Goal: Find specific page/section: Find specific page/section

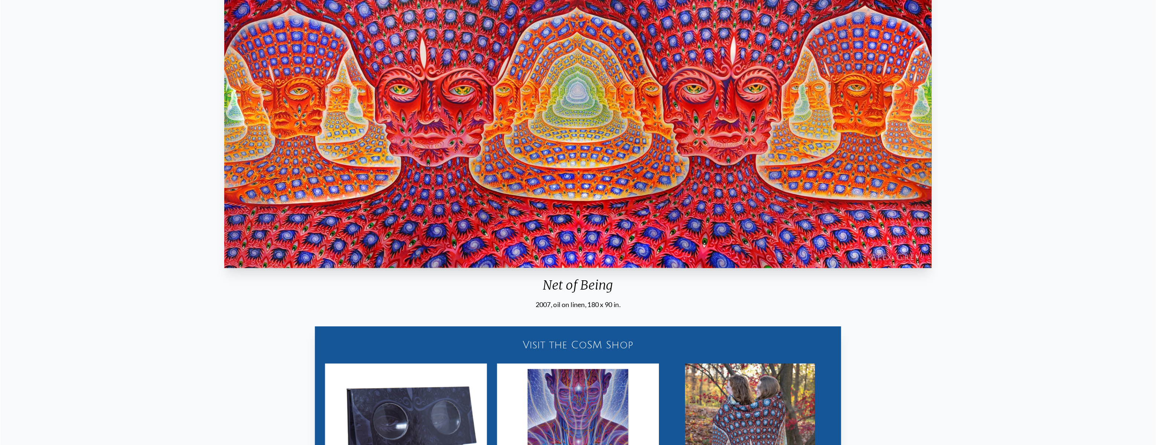
scroll to position [149, 0]
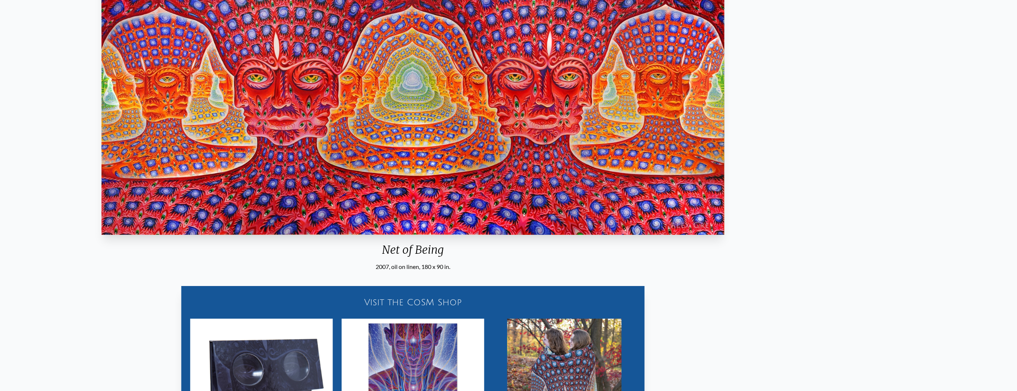
click at [457, 248] on div "Net of Being" at bounding box center [412, 252] width 629 height 19
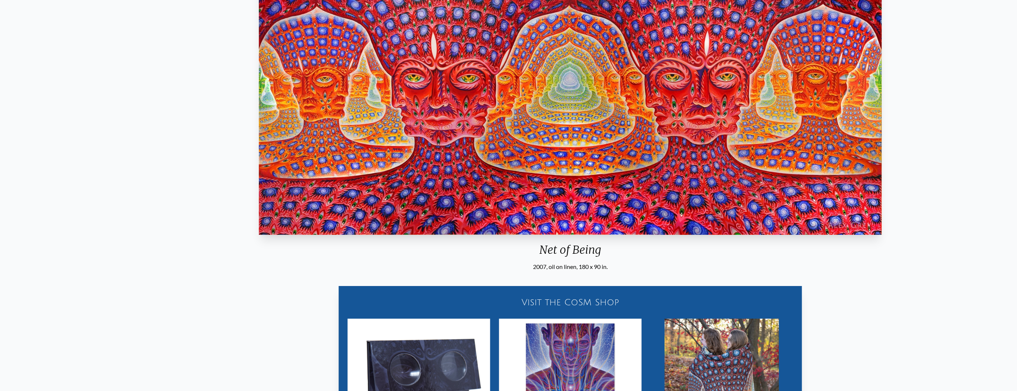
click at [540, 245] on div "Net of Being" at bounding box center [570, 252] width 629 height 19
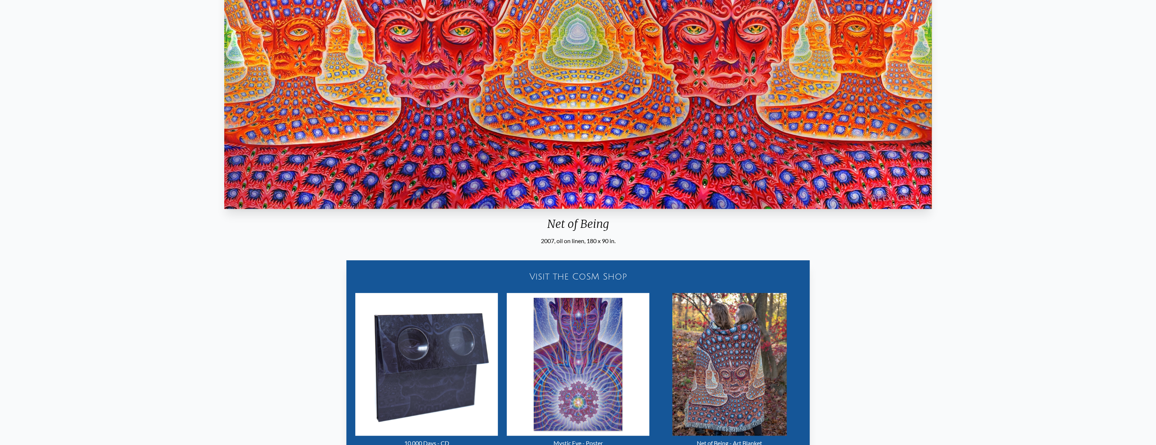
scroll to position [330, 0]
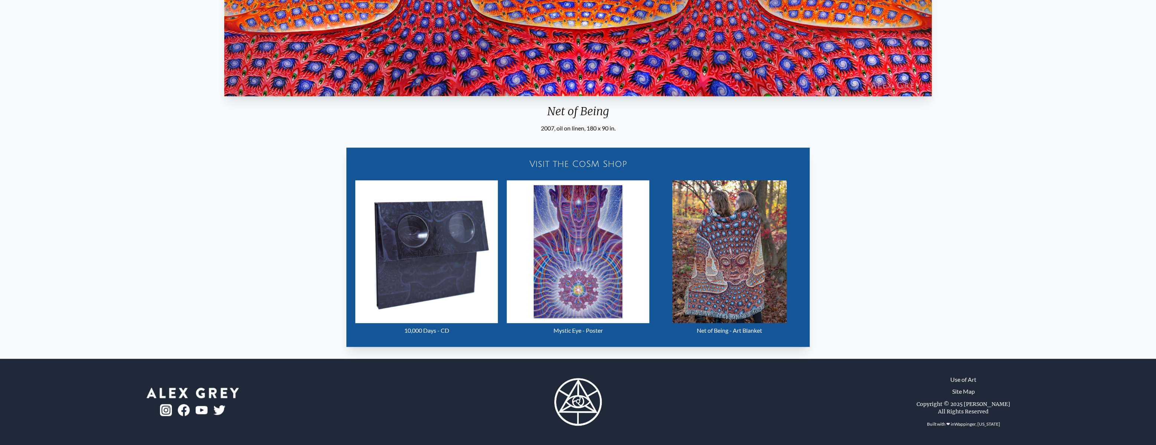
click at [428, 261] on img "25 / 31" at bounding box center [426, 251] width 143 height 143
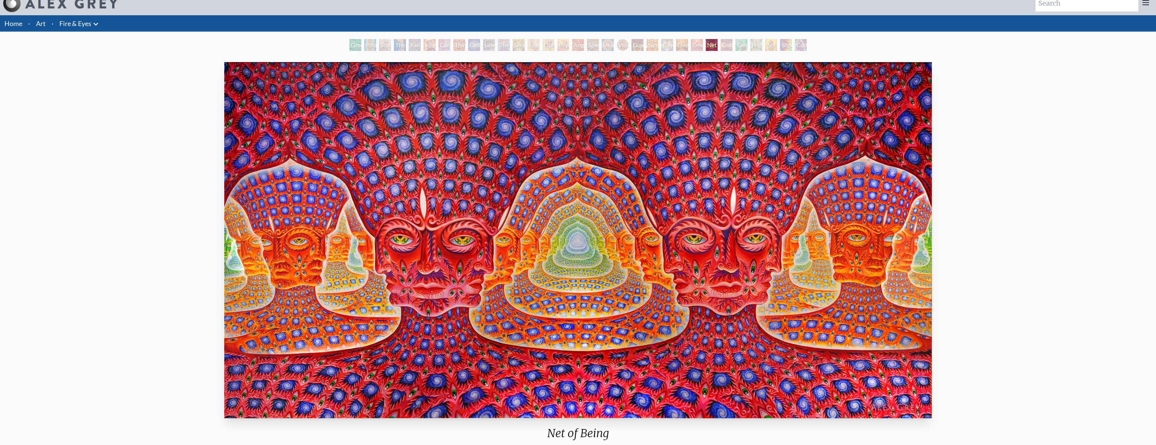
scroll to position [0, 0]
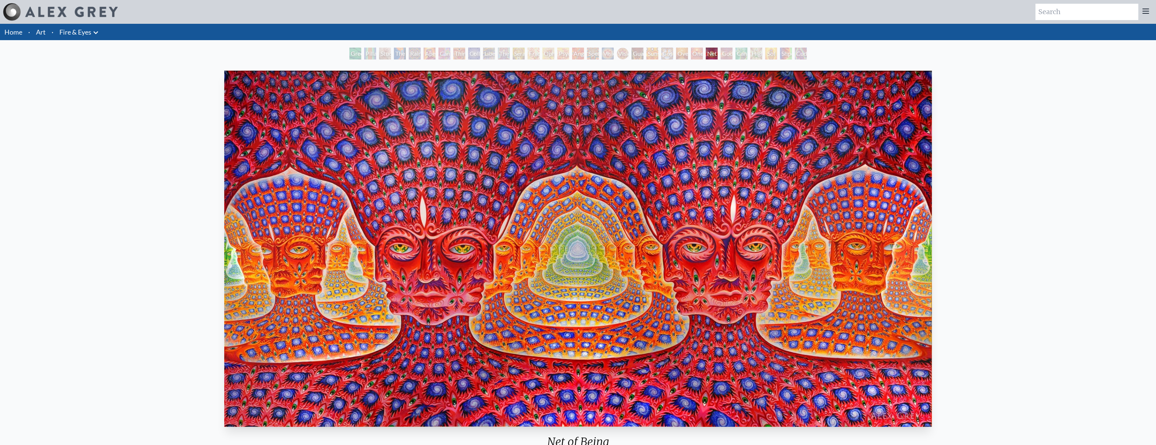
click at [604, 155] on img "25 / 31" at bounding box center [578, 249] width 708 height 356
click at [13, 39] on li "Home" at bounding box center [12, 32] width 25 height 16
click at [42, 29] on link "Art" at bounding box center [41, 32] width 10 height 10
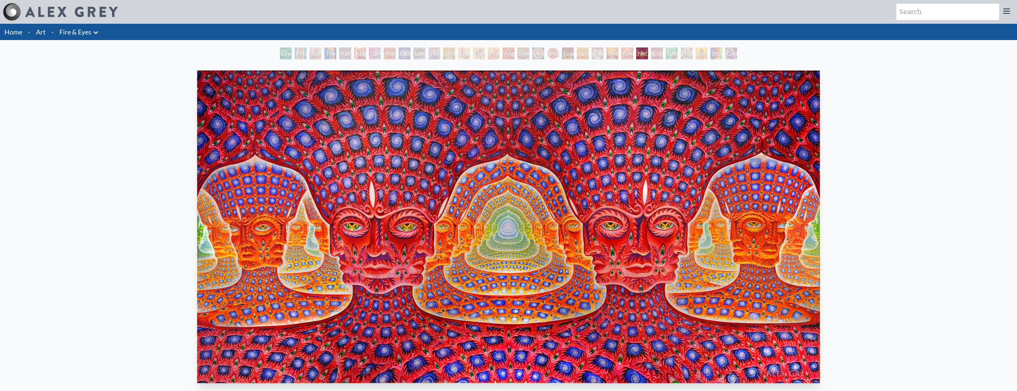
click at [618, 166] on img "25 / 31" at bounding box center [508, 227] width 623 height 313
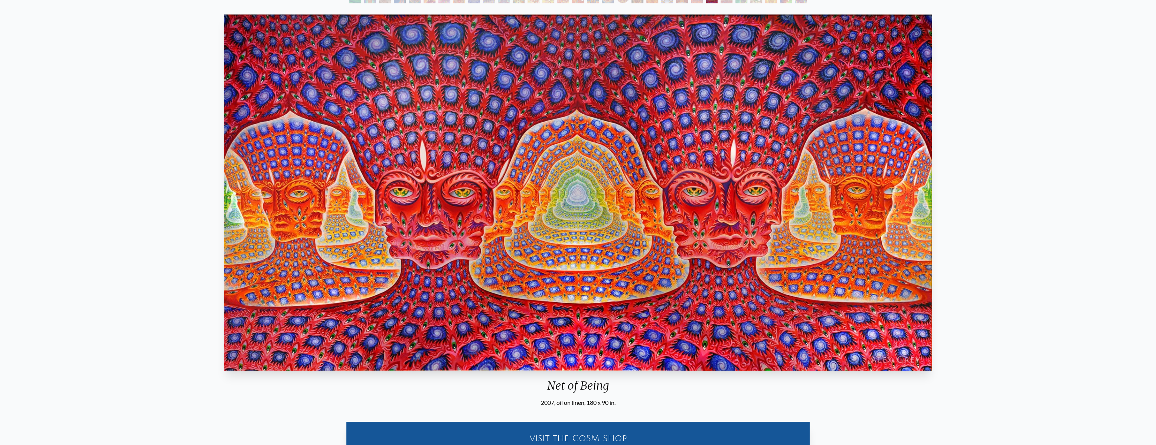
scroll to position [67, 0]
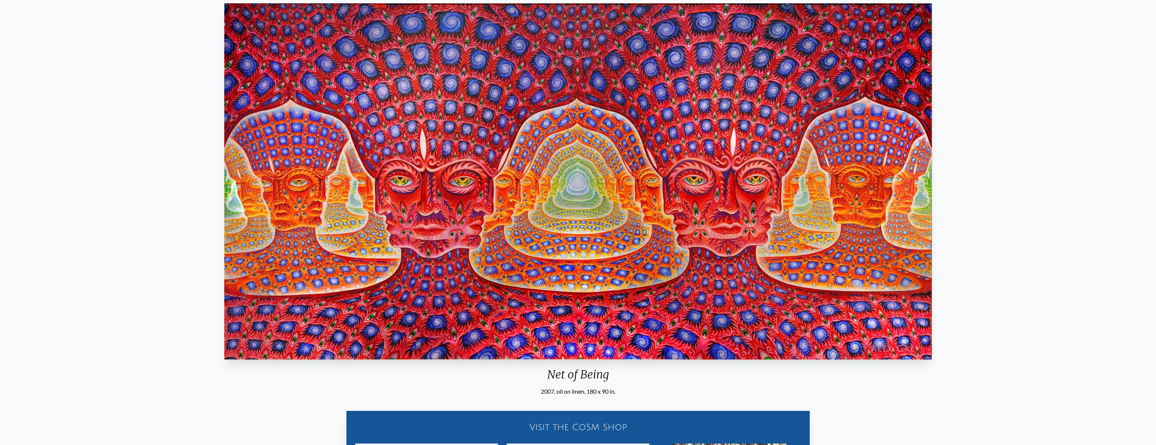
click at [570, 180] on img "25 / 31" at bounding box center [578, 181] width 708 height 356
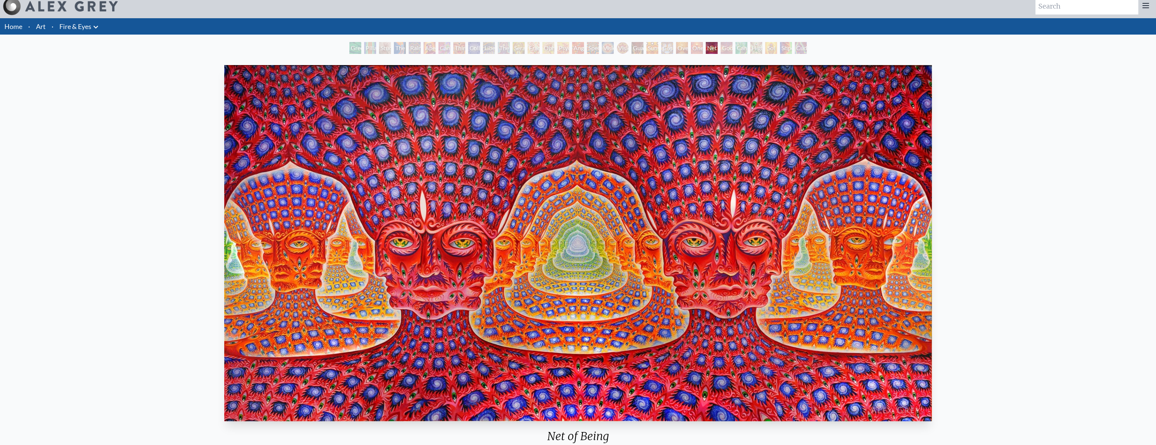
scroll to position [0, 0]
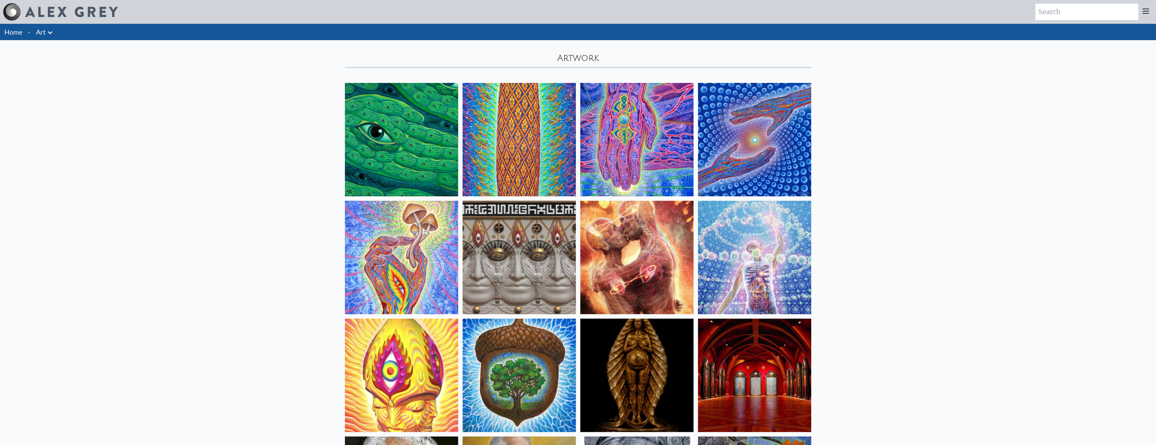
click at [1107, 11] on input "search" at bounding box center [1087, 12] width 103 height 16
type input "NET OF BEING"
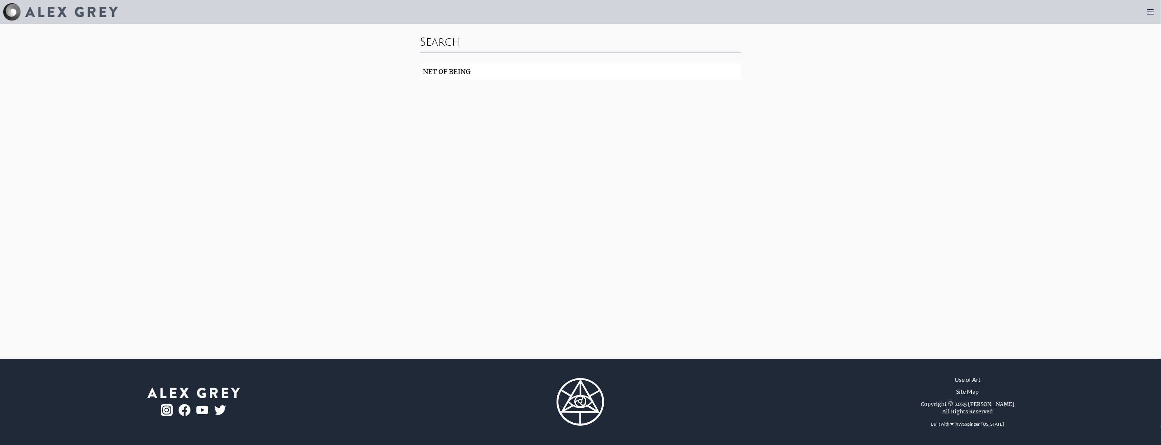
click at [635, 67] on input "NET OF BEING" at bounding box center [580, 72] width 321 height 16
click at [43, 15] on img at bounding box center [71, 12] width 92 height 10
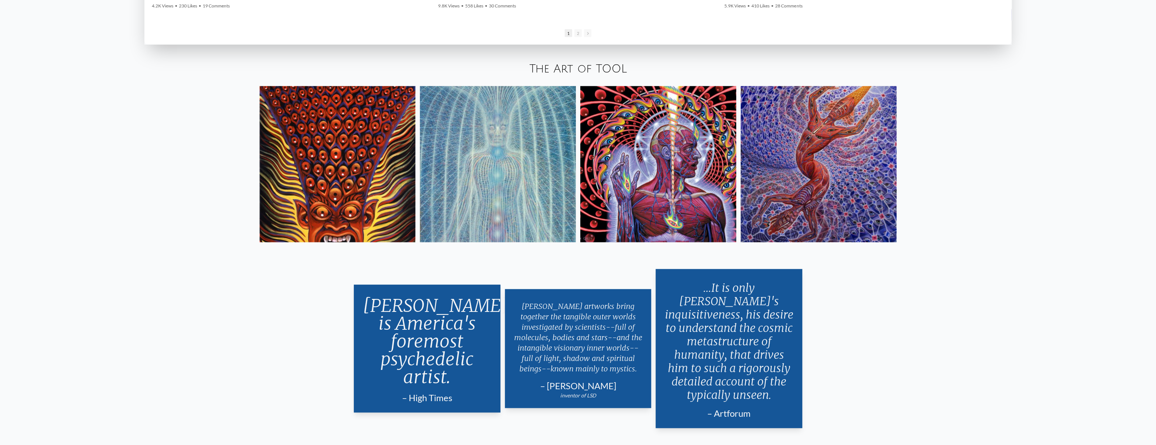
scroll to position [1688, 0]
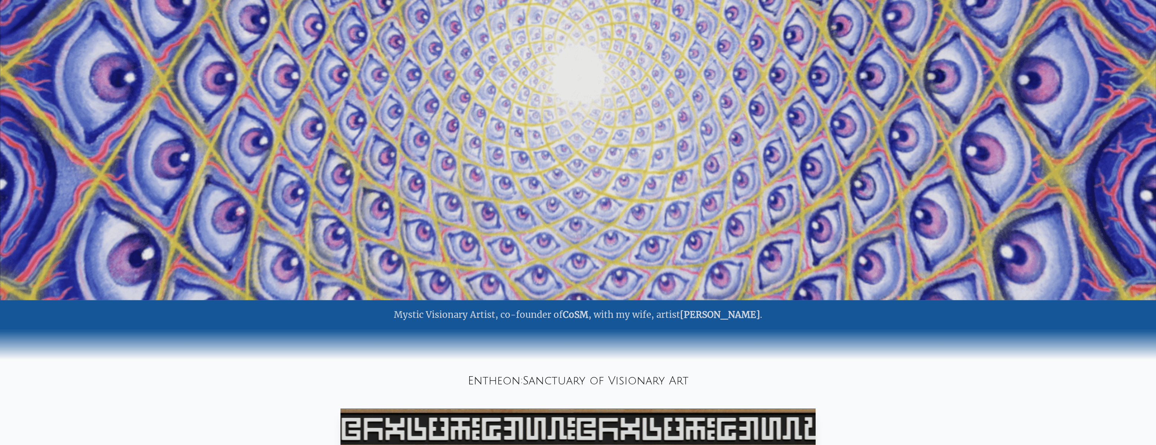
scroll to position [0, 0]
